Goal: Task Accomplishment & Management: Manage account settings

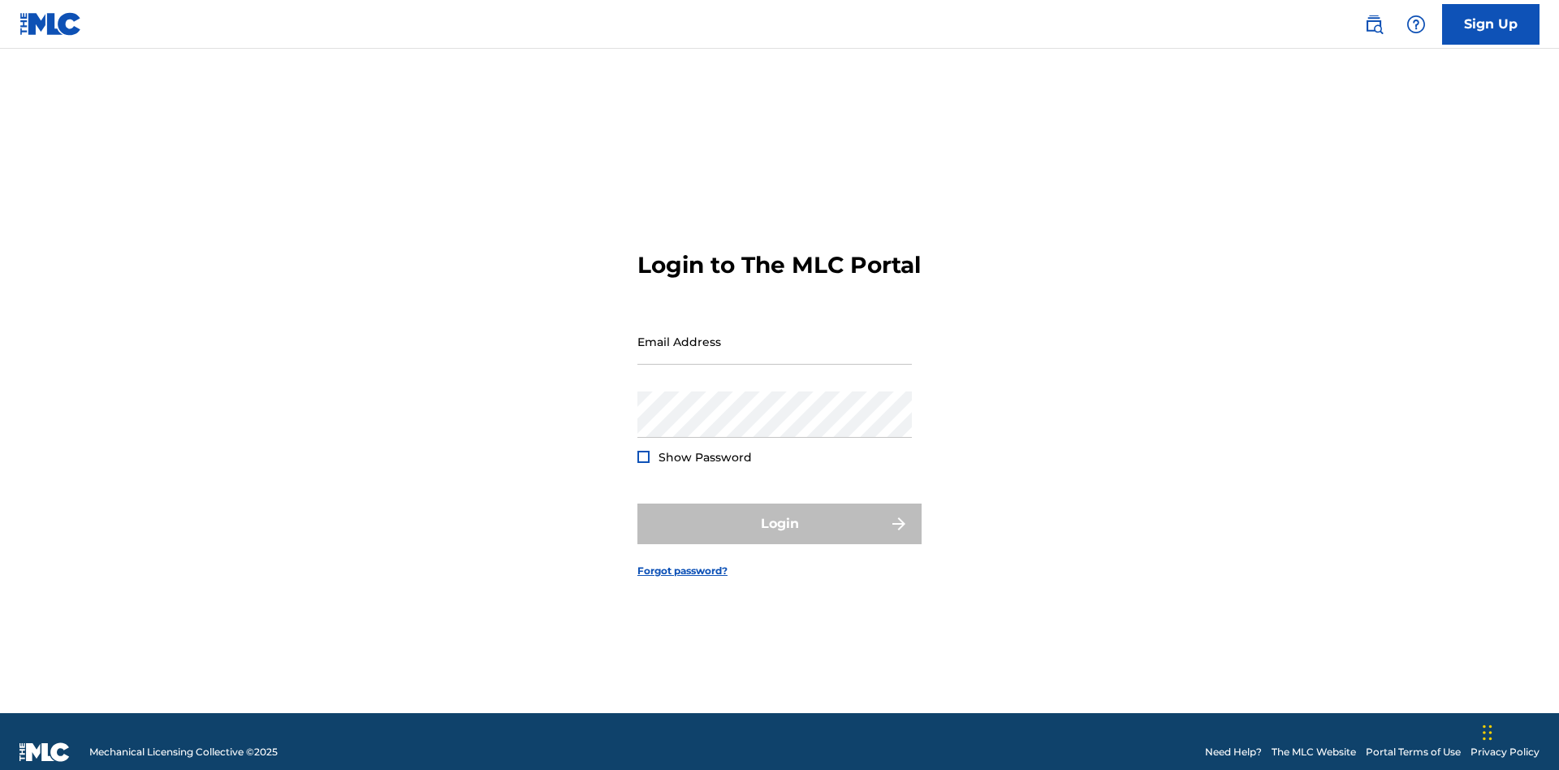
scroll to position [21, 0]
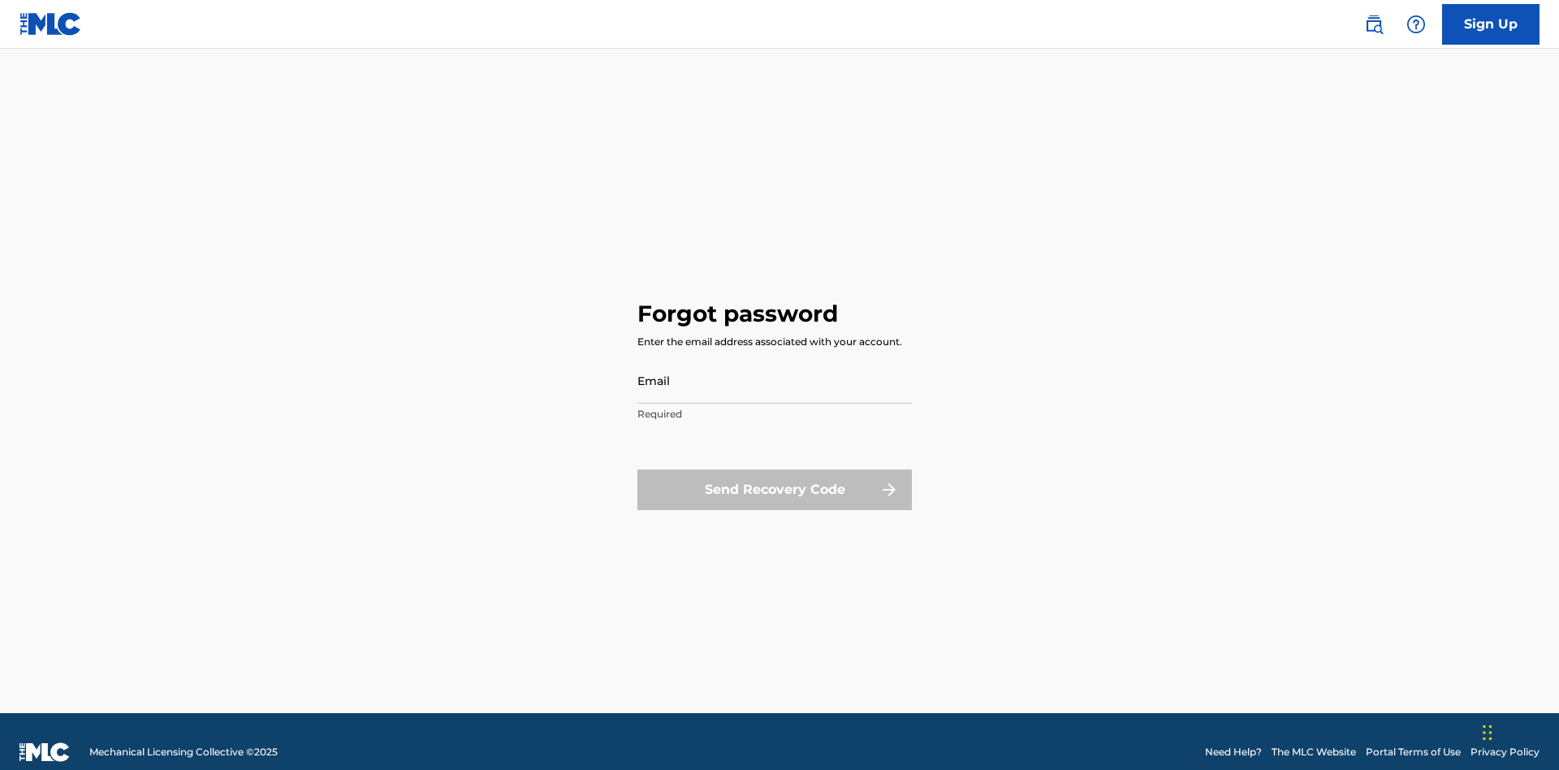
scroll to position [21, 0]
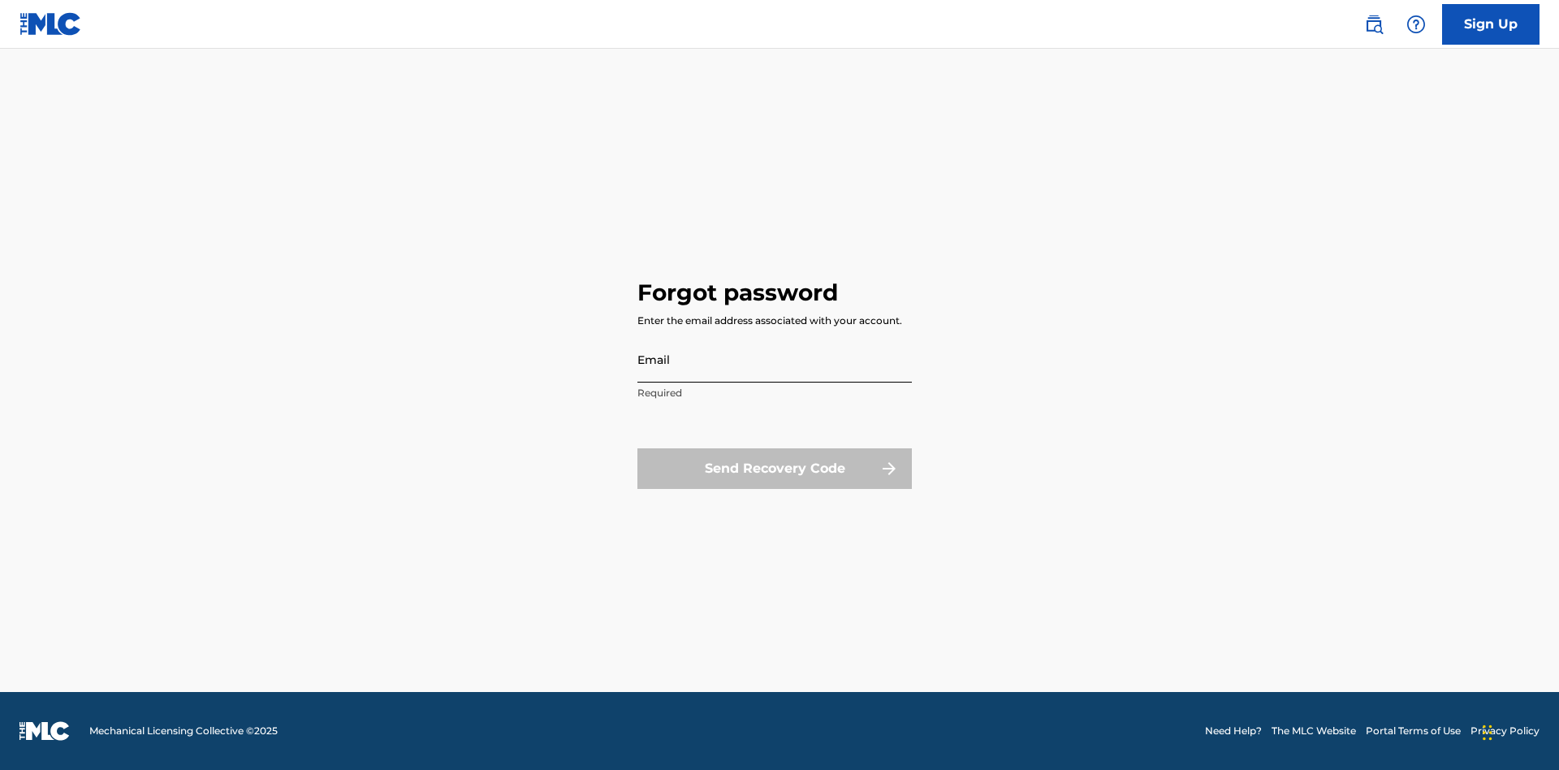
click at [775, 359] on input "Email" at bounding box center [774, 359] width 274 height 46
type input "[EMAIL_ADDRESS][DOMAIN_NAME]"
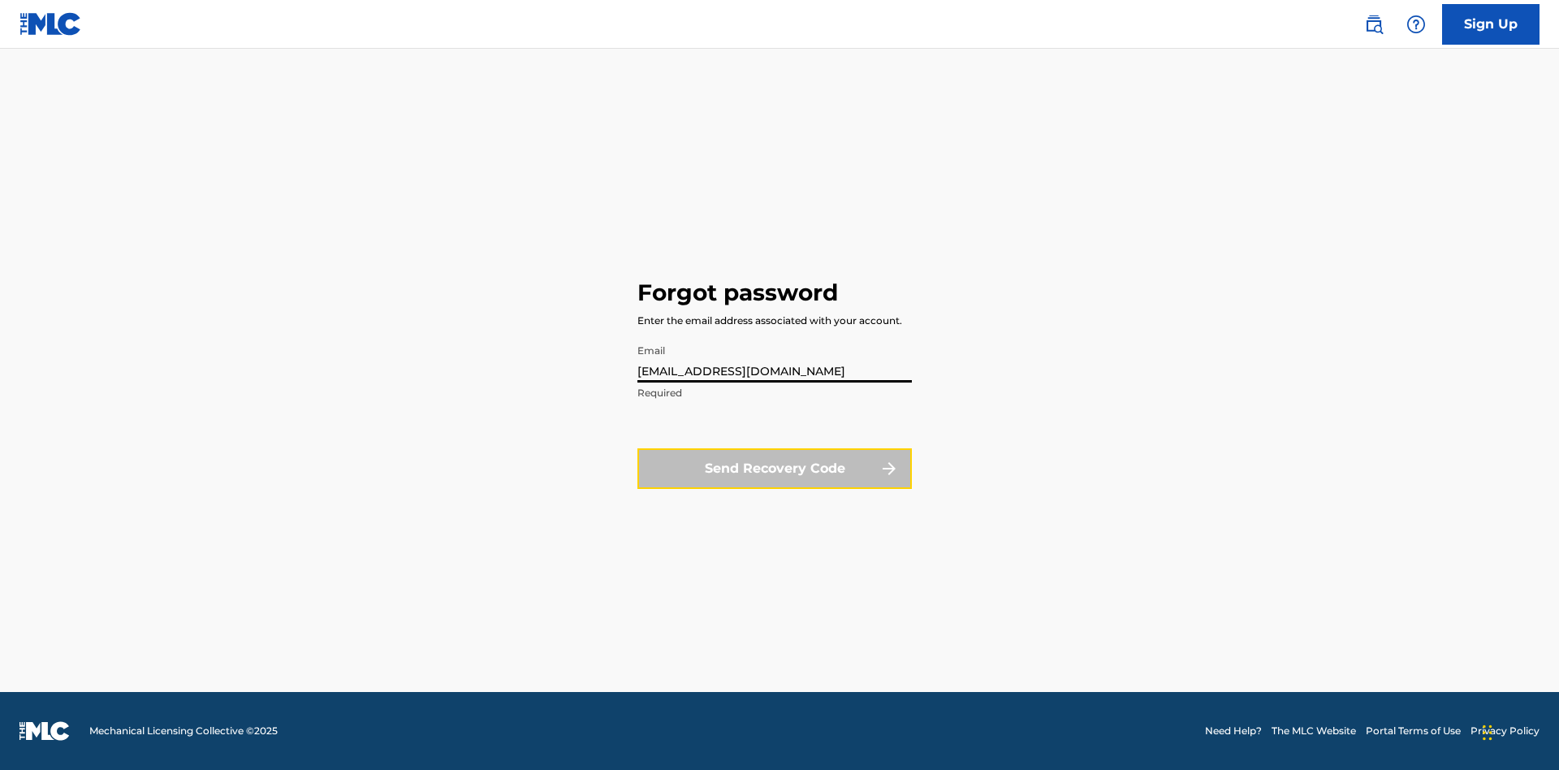
click at [775, 468] on button "Send Recovery Code" at bounding box center [774, 468] width 274 height 41
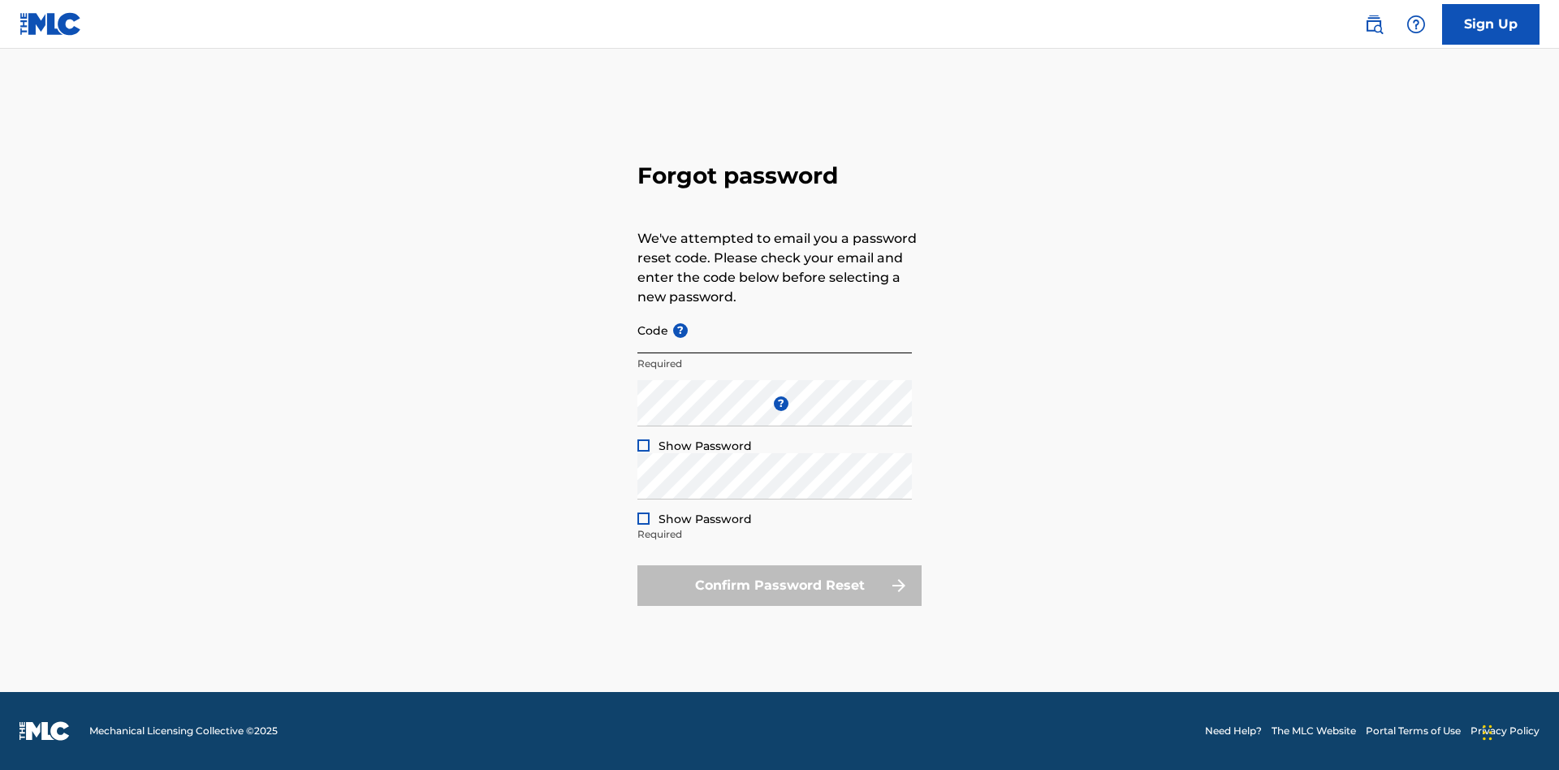
click at [775, 330] on input "Code ?" at bounding box center [774, 330] width 274 height 46
type input "FP_54914ad58781eb1a88b628d9e9d5"
